Goal: Task Accomplishment & Management: Manage account settings

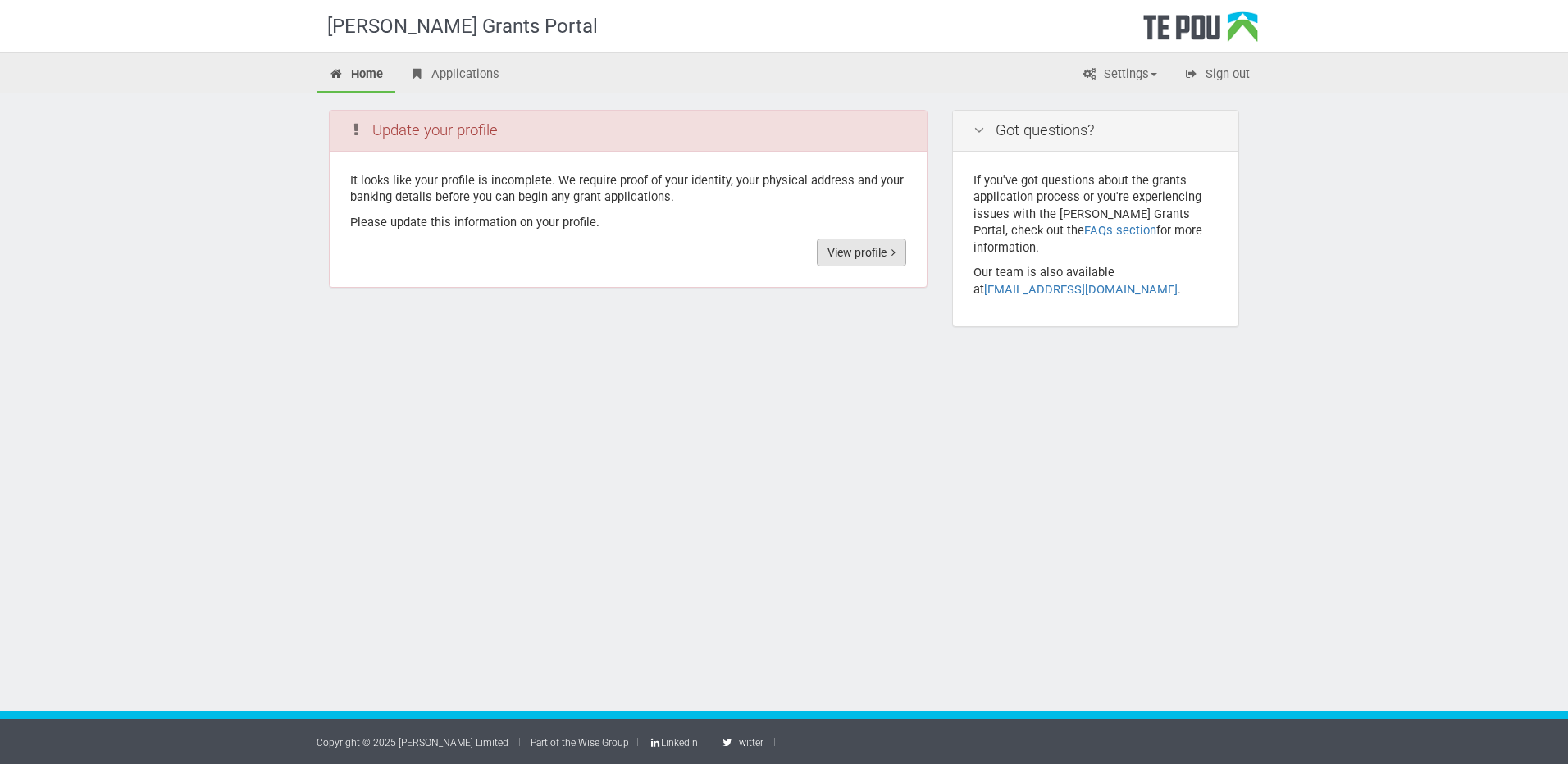
click at [840, 251] on link "View profile" at bounding box center [861, 252] width 89 height 28
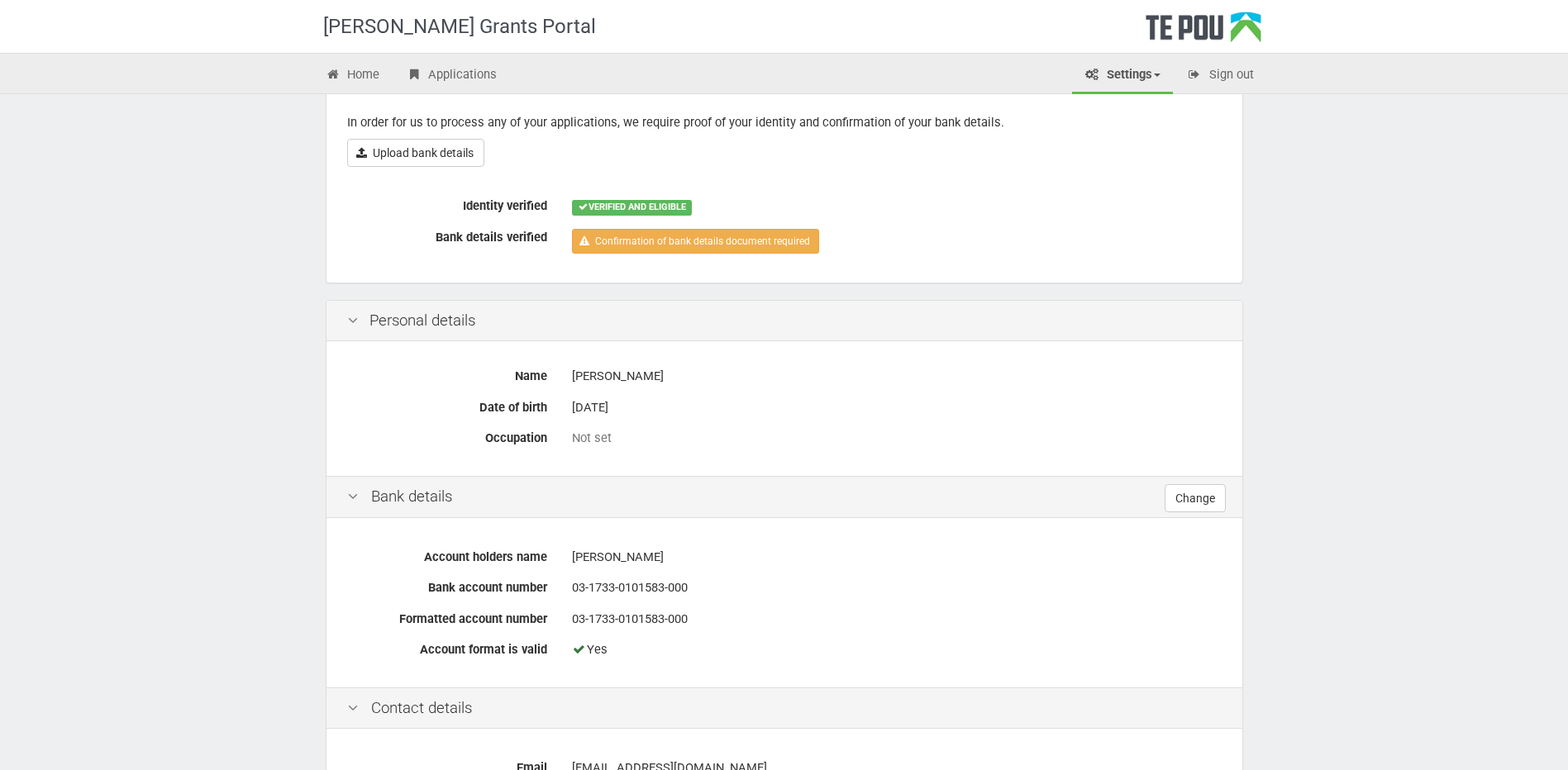
scroll to position [27, 0]
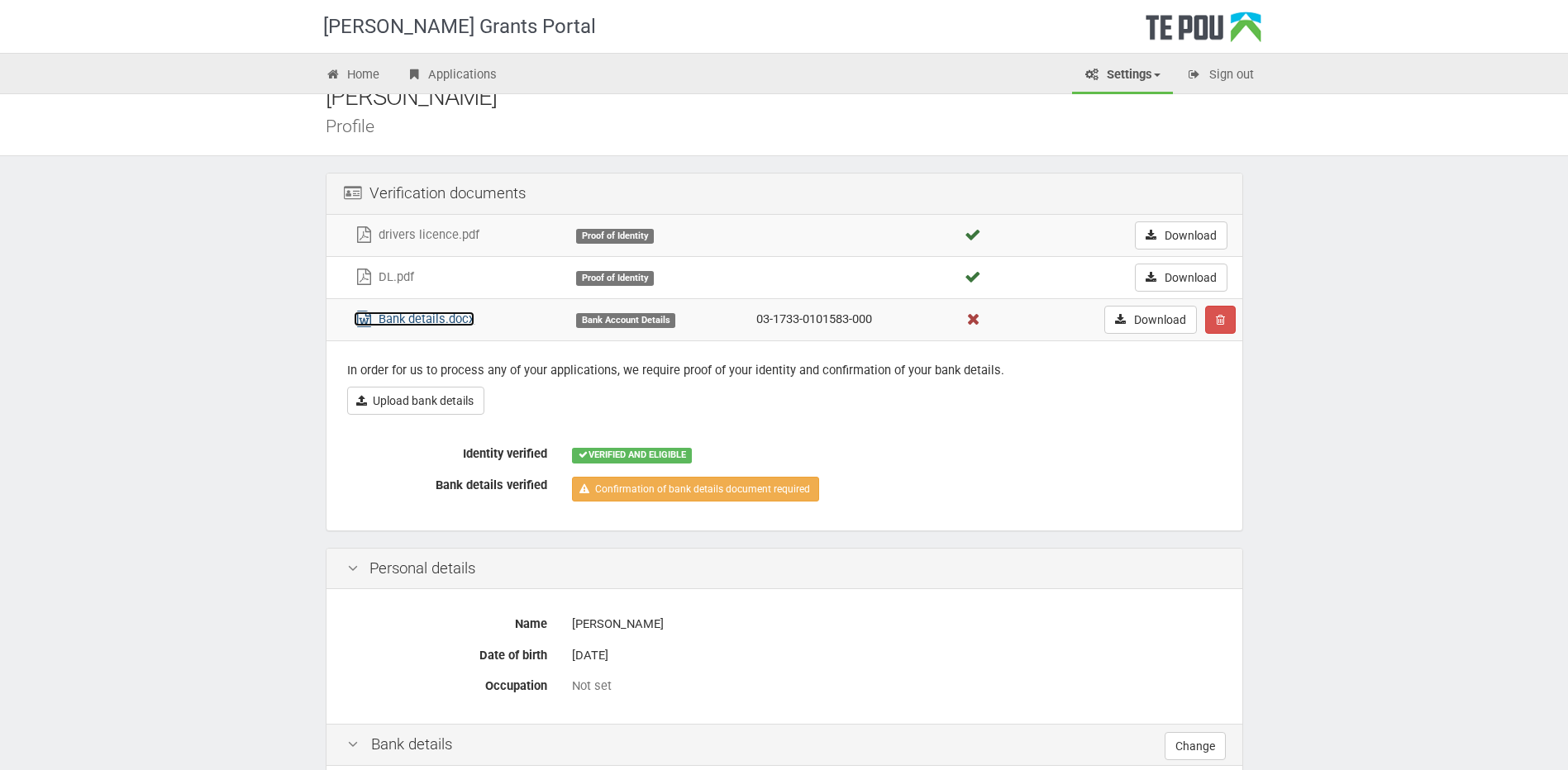
click at [411, 315] on link "Bank details.docx" at bounding box center [414, 319] width 121 height 15
click at [1220, 322] on icon "button" at bounding box center [1220, 320] width 9 height 11
click at [1247, 349] on link "Confrim delete" at bounding box center [1270, 351] width 130 height 22
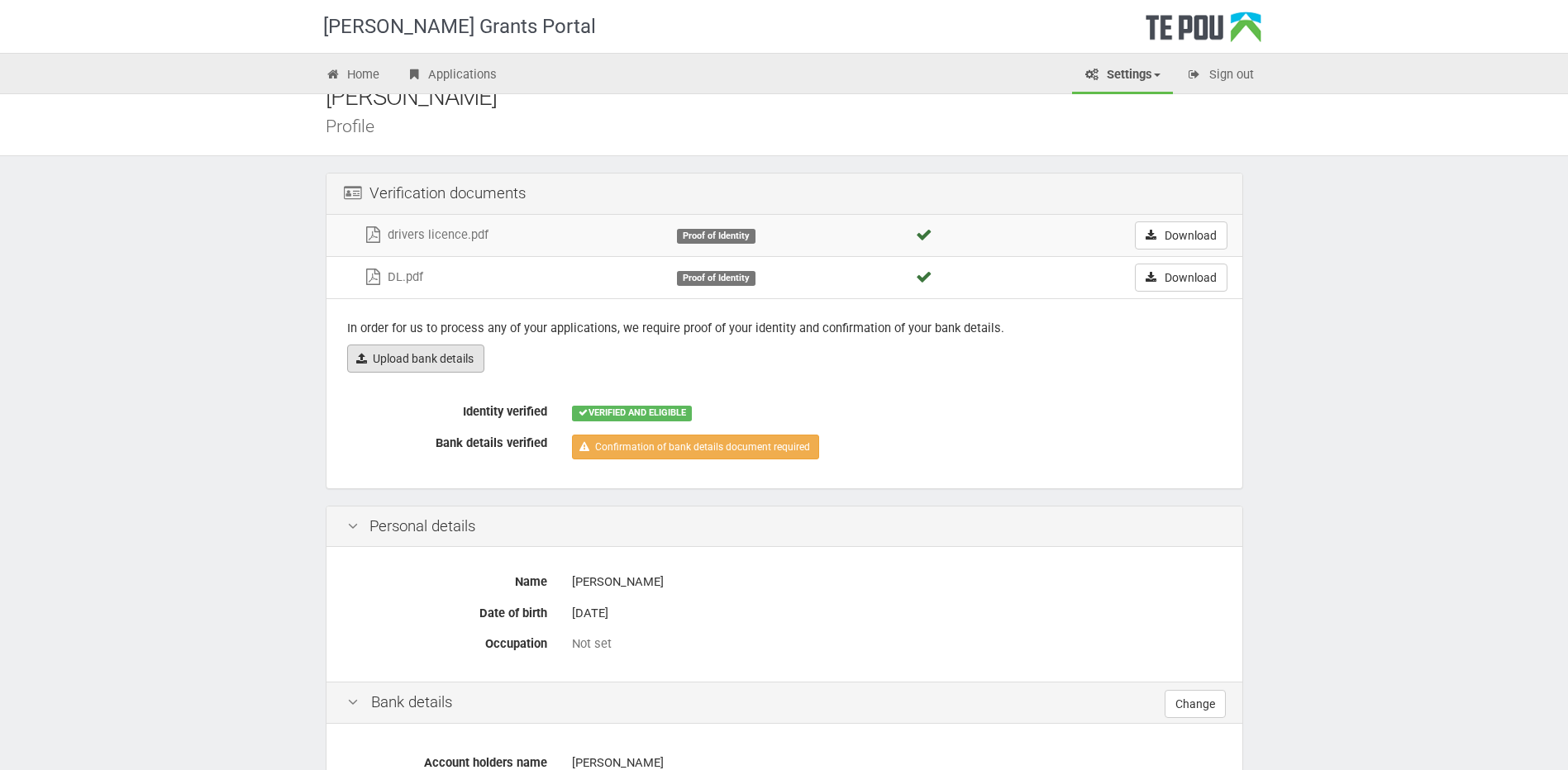
click at [380, 352] on link "Upload bank details" at bounding box center [415, 359] width 137 height 28
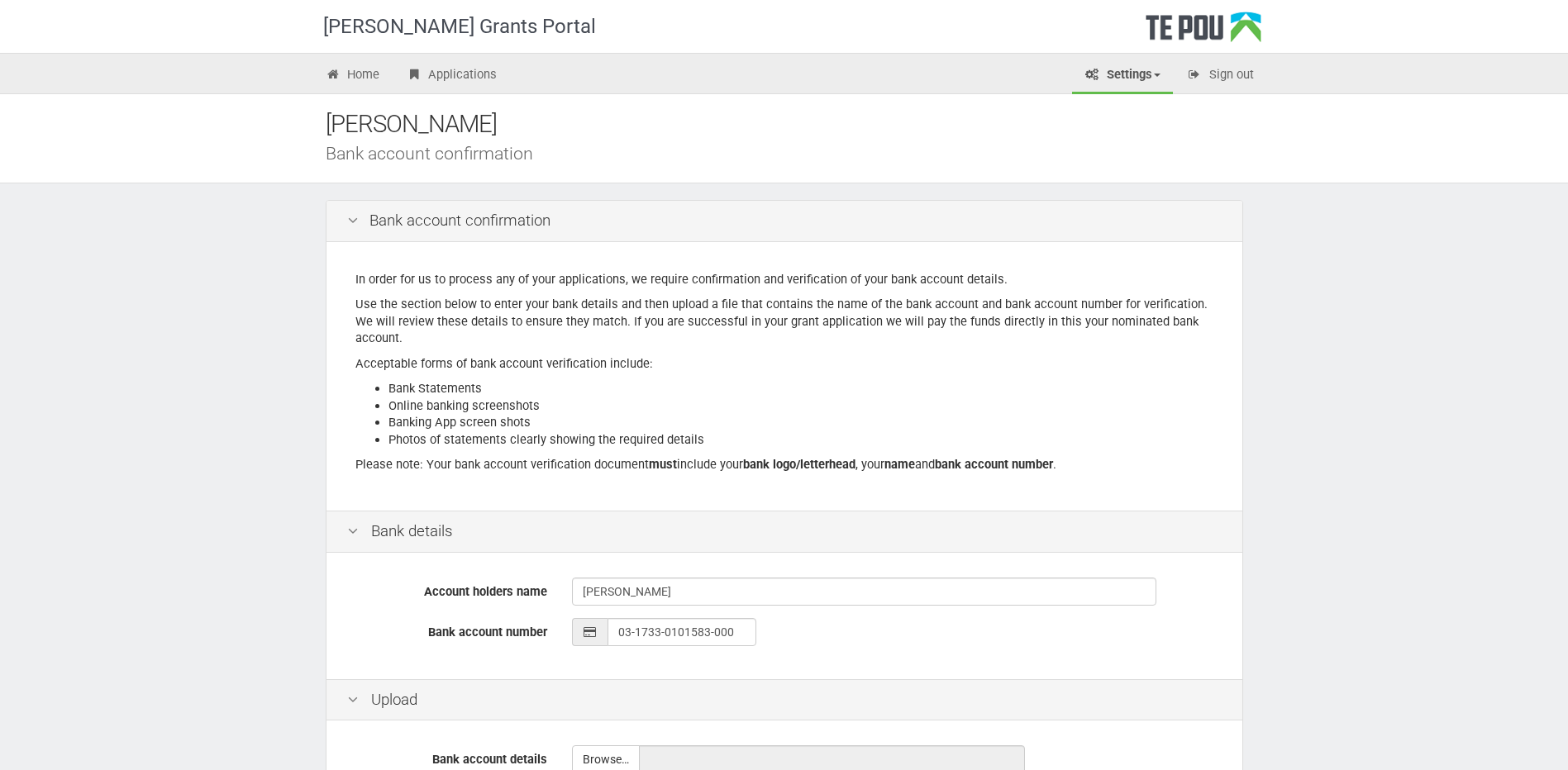
scroll to position [182, 0]
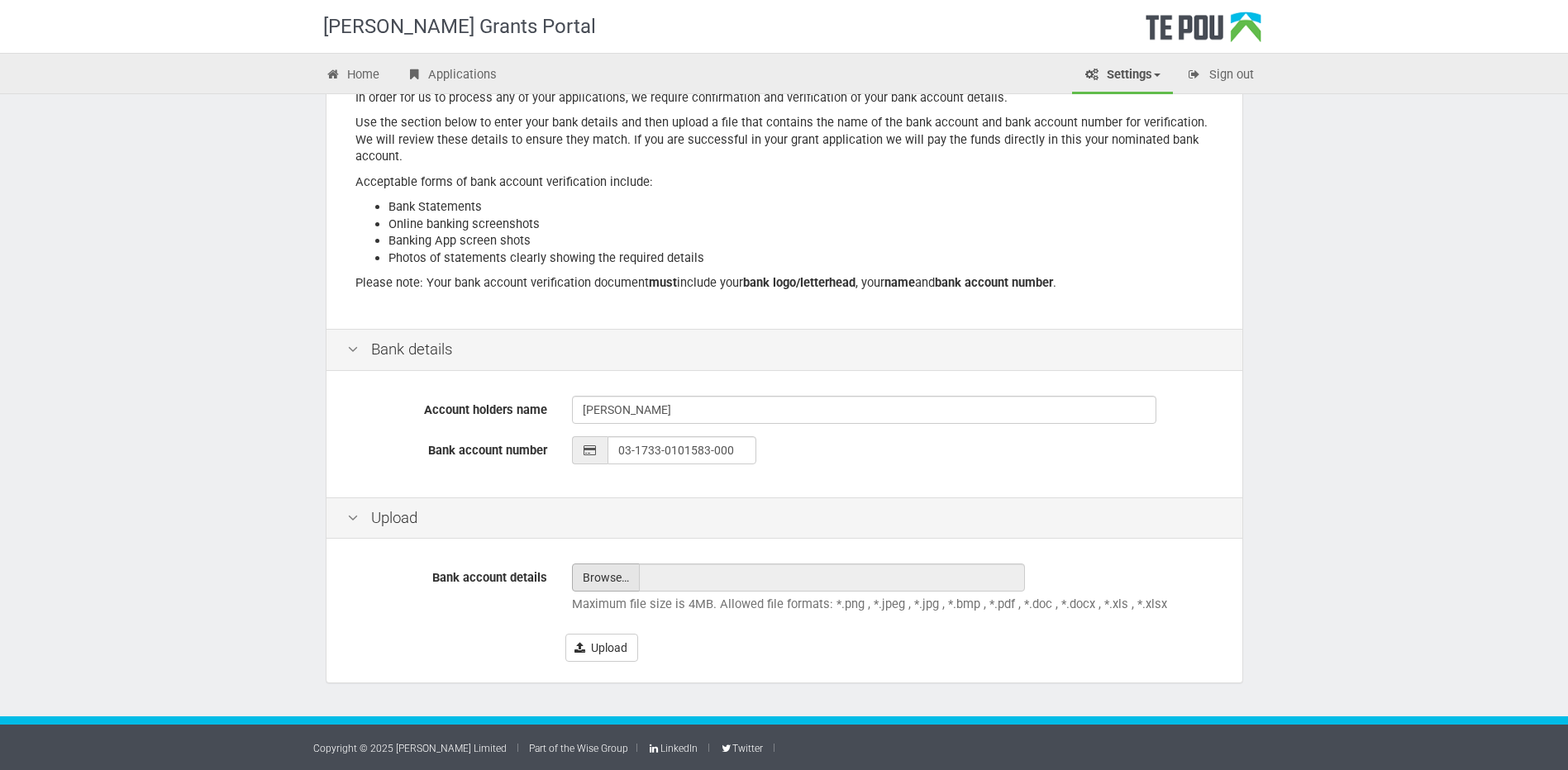
click at [601, 581] on input "file" at bounding box center [606, 577] width 66 height 26
type input "C:\fakepath\V C Willard Bank Account Details.pdf"
type input "V C Willard Bank Account Details.pdf"
drag, startPoint x: 586, startPoint y: 646, endPoint x: 716, endPoint y: 586, distance: 143.2
click at [586, 646] on button "Upload" at bounding box center [601, 648] width 73 height 28
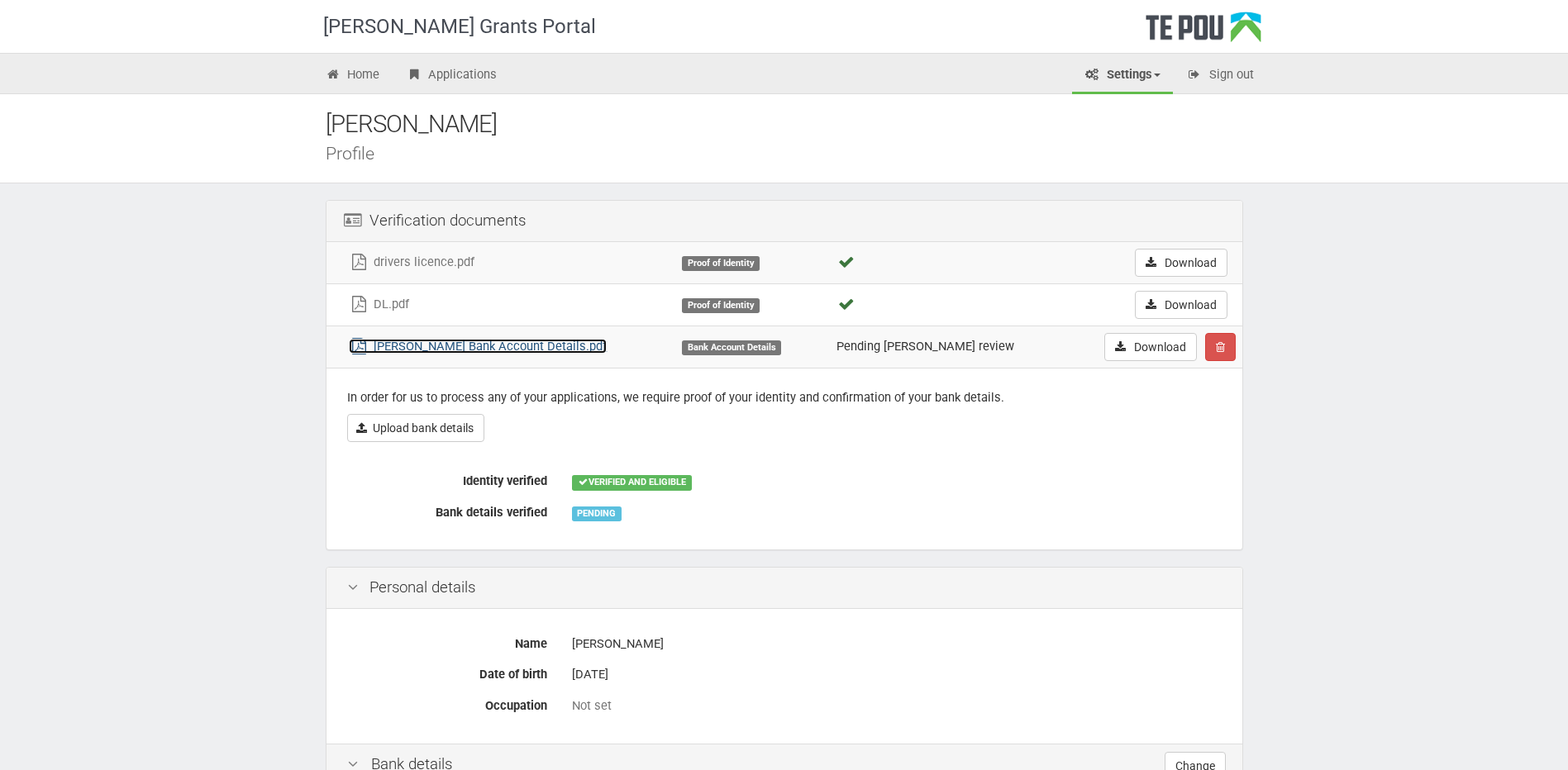
click at [418, 352] on link "V C Willard Bank Account Details.pdf" at bounding box center [477, 346] width 258 height 15
click at [364, 78] on link "Home" at bounding box center [353, 76] width 79 height 37
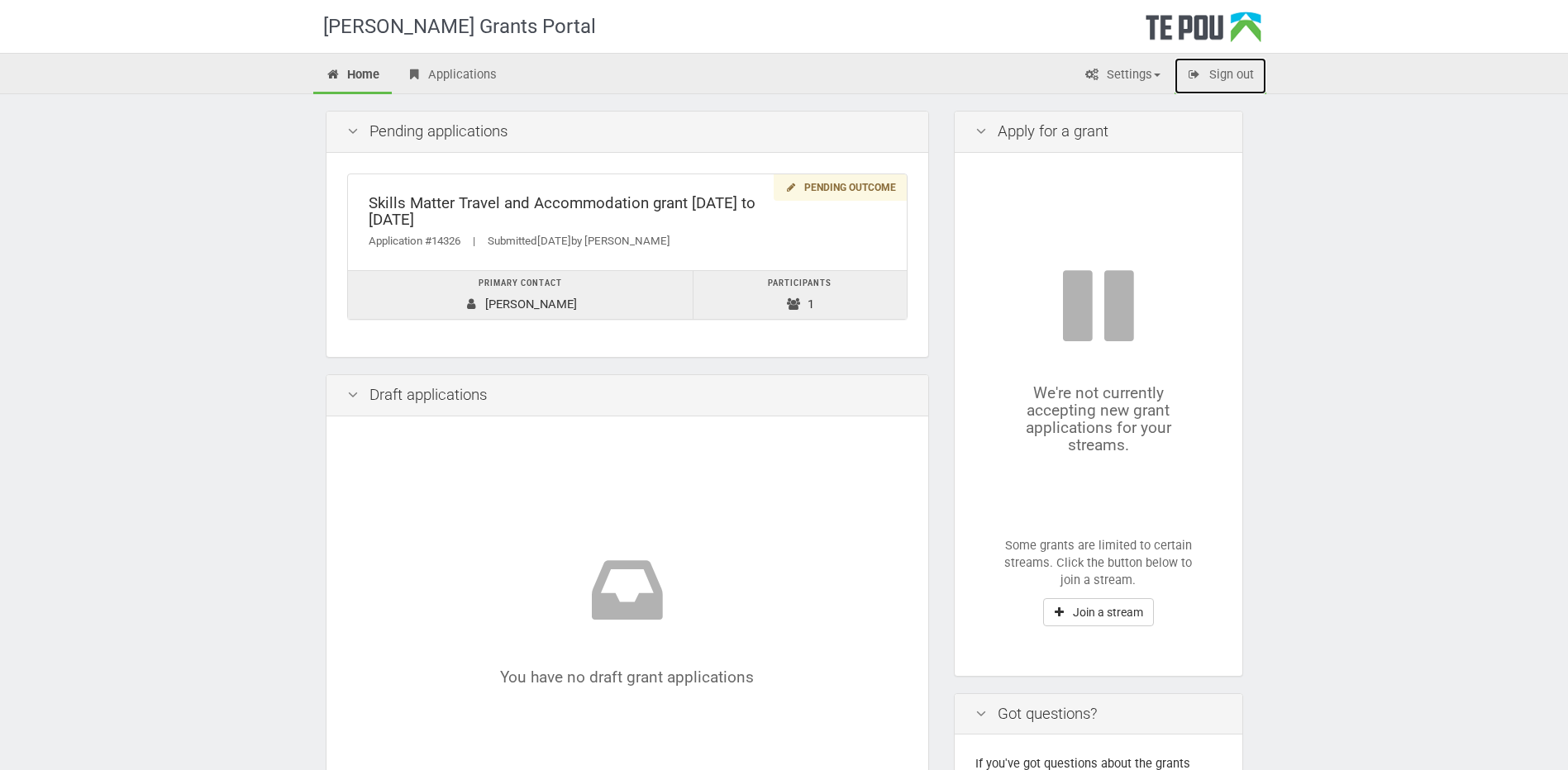
click at [1245, 79] on link "Sign out" at bounding box center [1219, 76] width 92 height 37
